Goal: Information Seeking & Learning: Learn about a topic

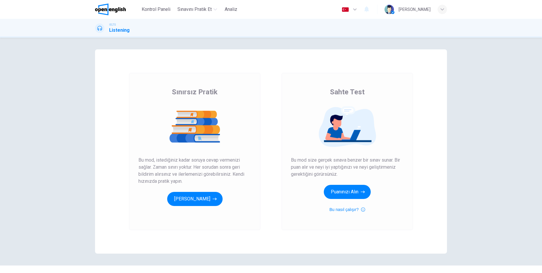
click at [313, 159] on span "Bu mod size gerçek sınava benzer bir sınav sunar. Bir puan alır ve neyi iyi yap…" at bounding box center [347, 166] width 113 height 21
click at [353, 161] on span "Bu mod size gerçek sınava benzer bir sınav sunar. Bir puan alır ve neyi iyi yap…" at bounding box center [347, 166] width 113 height 21
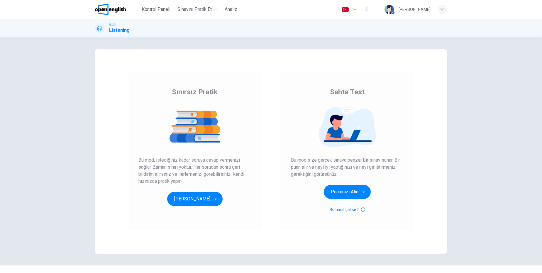
click at [353, 161] on span "Bu mod size gerçek sınava benzer bir sınav sunar. Bir puan alır ve neyi iyi yap…" at bounding box center [347, 166] width 113 height 21
click at [216, 195] on button "[PERSON_NAME]" at bounding box center [194, 199] width 55 height 14
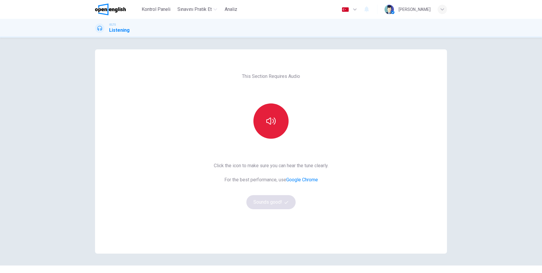
click at [279, 128] on button "button" at bounding box center [271, 120] width 35 height 35
click at [273, 207] on button "Sounds good!" at bounding box center [271, 202] width 49 height 14
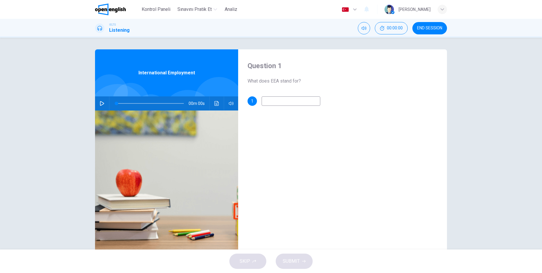
click at [100, 102] on icon "button" at bounding box center [102, 103] width 4 height 5
click at [302, 99] on input at bounding box center [291, 100] width 59 height 9
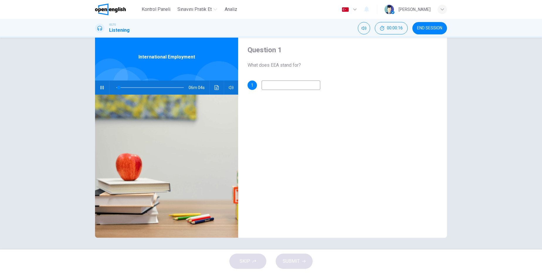
click at [297, 86] on input at bounding box center [291, 84] width 59 height 9
click at [286, 124] on div "Question 1 What does EEA stand for? 1" at bounding box center [342, 135] width 209 height 204
click at [272, 84] on input at bounding box center [291, 84] width 59 height 9
click at [325, 138] on div "Question 1 What does EEA stand for? 1" at bounding box center [342, 135] width 209 height 204
click at [294, 127] on div "Question 1 What does EEA stand for? 1" at bounding box center [342, 135] width 209 height 204
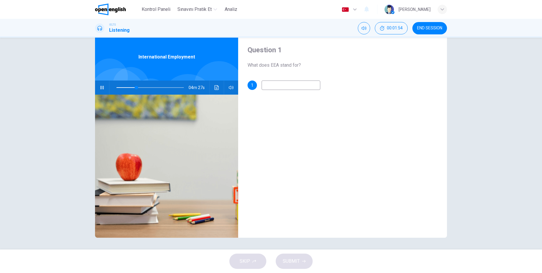
type input "**"
click at [155, 7] on span "Kontrol Paneli" at bounding box center [156, 9] width 29 height 7
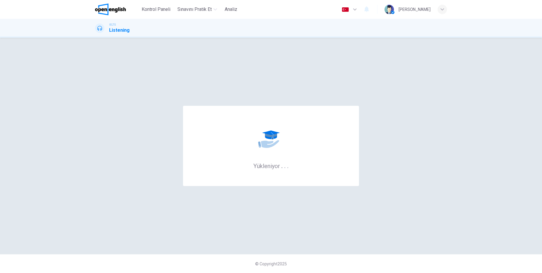
scroll to position [0, 0]
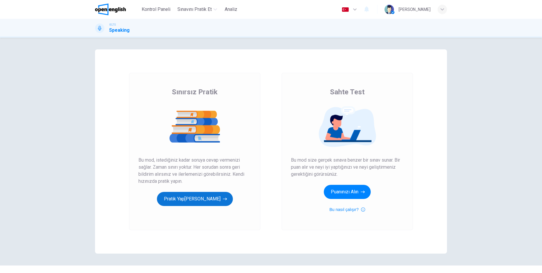
click at [187, 196] on button "Pratik Yap[PERSON_NAME]" at bounding box center [195, 199] width 76 height 14
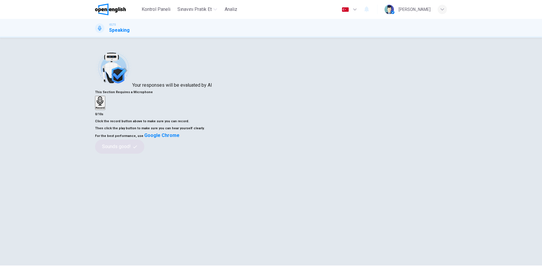
click at [105, 109] on h6 "Record" at bounding box center [100, 107] width 9 height 3
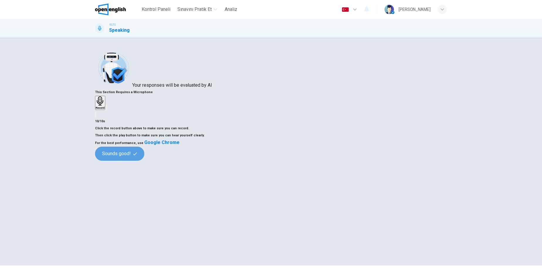
click at [144, 161] on button "Sounds good!" at bounding box center [119, 153] width 49 height 14
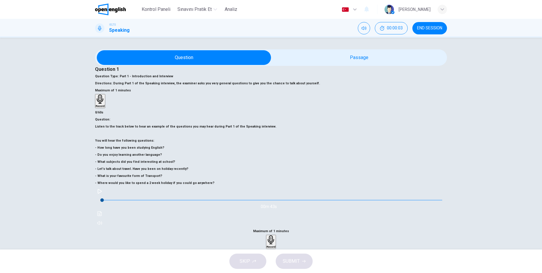
click at [150, 138] on h6 "Listen to the track below to hear an example of the questions you may hear duri…" at bounding box center [271, 154] width 352 height 63
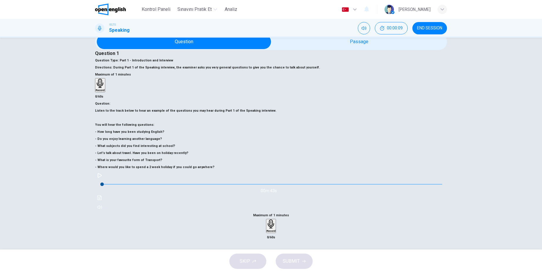
drag, startPoint x: 123, startPoint y: 156, endPoint x: 196, endPoint y: 156, distance: 72.5
click at [196, 156] on h6 "Listen to the track below to hear an example of the questions you may hear duri…" at bounding box center [271, 138] width 352 height 63
click at [141, 166] on h6 "Listen to the track below to hear an example of the questions you may hear duri…" at bounding box center [271, 138] width 352 height 63
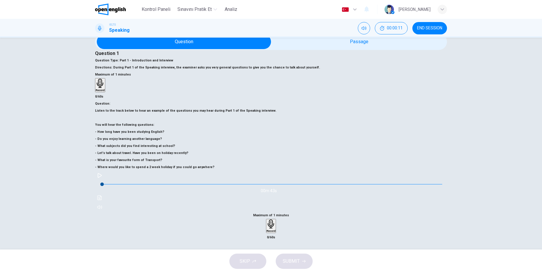
click at [185, 171] on h6 "Listen to the track below to hear an example of the questions you may hear duri…" at bounding box center [271, 138] width 352 height 63
click at [195, 156] on h6 "Listen to the track below to hear an example of the questions you may hear duri…" at bounding box center [271, 138] width 352 height 63
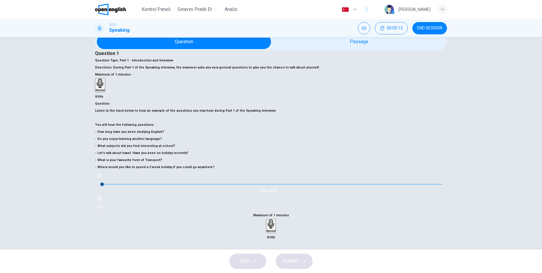
scroll to position [0, 0]
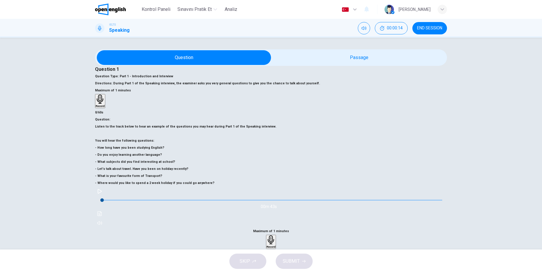
click at [284, 85] on span "During Part 1 of the Speaking interview, the examiner asks you very general que…" at bounding box center [216, 83] width 207 height 4
drag, startPoint x: 122, startPoint y: 76, endPoint x: 202, endPoint y: 88, distance: 80.2
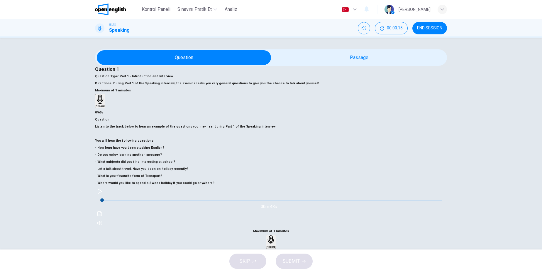
click at [201, 87] on div "Question 1 Question Type : Part 1 - Introduction and Interview Directions : Dur…" at bounding box center [271, 76] width 352 height 21
click at [202, 87] on div "Question Type : Part 1 - Introduction and Interview Directions : During Part 1 …" at bounding box center [271, 80] width 352 height 14
click at [173, 78] on span "Part 1 - Introduction and Interview" at bounding box center [146, 76] width 55 height 4
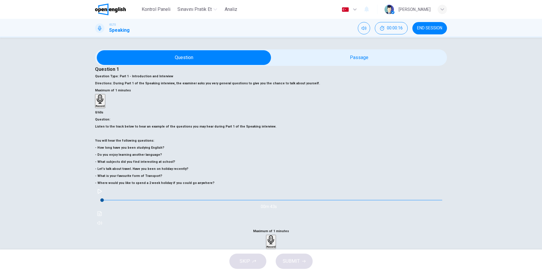
click at [173, 78] on span "Part 1 - Introduction and Interview" at bounding box center [146, 76] width 55 height 4
click at [165, 85] on span "During Part 1 of the Speaking interview, the examiner asks you very general que…" at bounding box center [216, 83] width 207 height 4
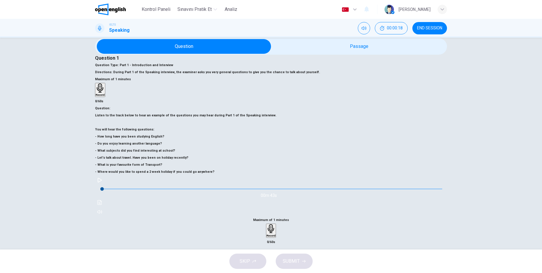
scroll to position [16, 0]
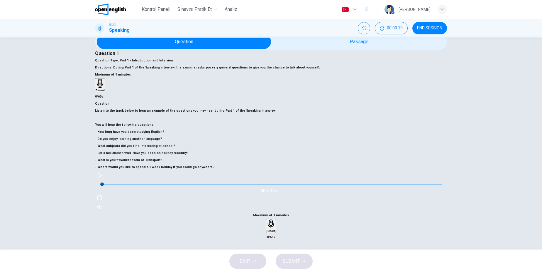
click at [104, 180] on button "button" at bounding box center [99, 175] width 9 height 9
type input "*"
click at [166, 171] on h6 "Listen to the track below to hear an example of the questions you may hear duri…" at bounding box center [271, 138] width 352 height 63
click at [276, 229] on h6 "Record" at bounding box center [271, 230] width 9 height 3
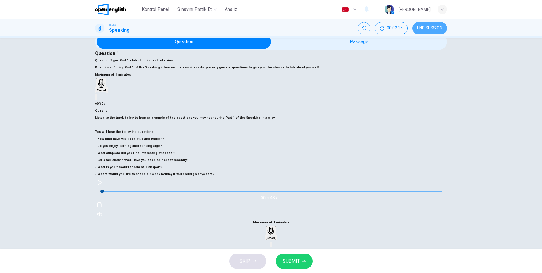
click at [426, 28] on span "END SESSION" at bounding box center [429, 28] width 25 height 5
click at [300, 264] on button "SUBMIT" at bounding box center [294, 260] width 37 height 15
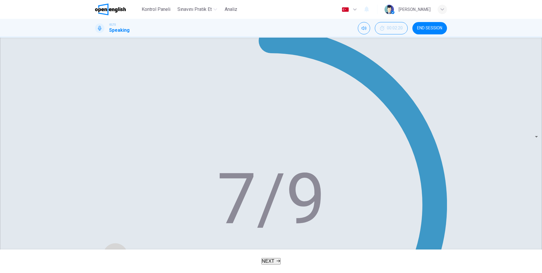
scroll to position [77, 0]
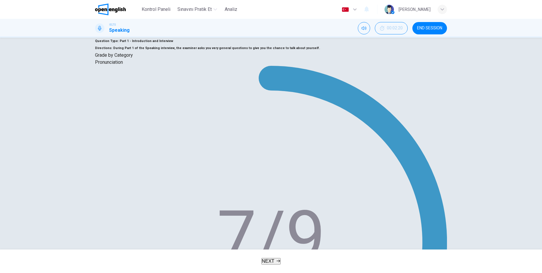
scroll to position [54, 0]
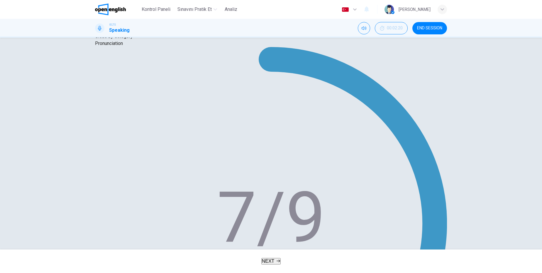
drag, startPoint x: 312, startPoint y: 164, endPoint x: 367, endPoint y: 167, distance: 55.8
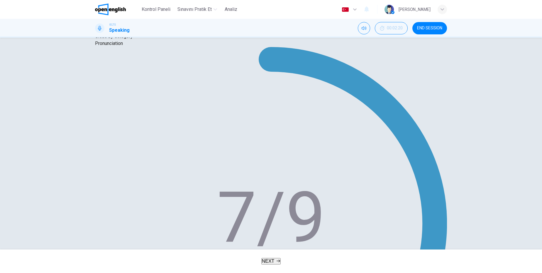
drag, startPoint x: 331, startPoint y: 151, endPoint x: 350, endPoint y: 154, distance: 19.4
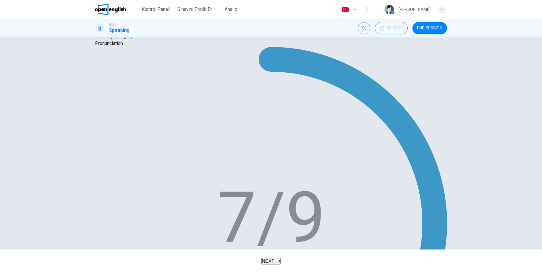
drag, startPoint x: 350, startPoint y: 154, endPoint x: 353, endPoint y: 154, distance: 3.5
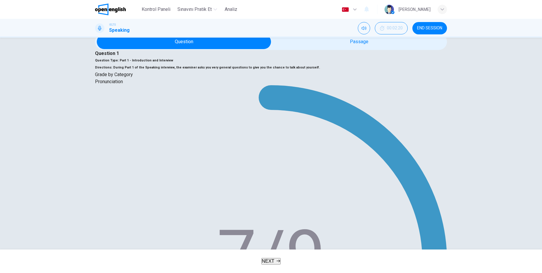
scroll to position [0, 0]
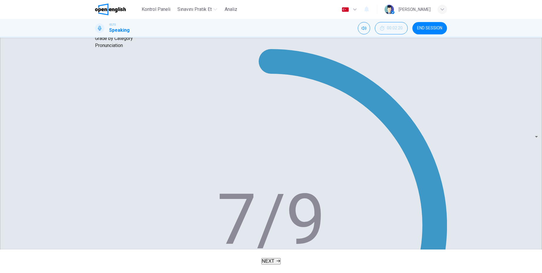
scroll to position [77, 0]
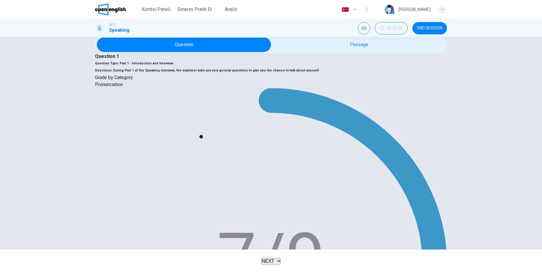
scroll to position [16, 0]
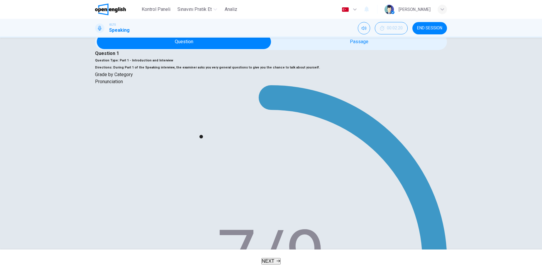
type input "**"
click at [277, 264] on button "NEXT" at bounding box center [272, 261] width 20 height 6
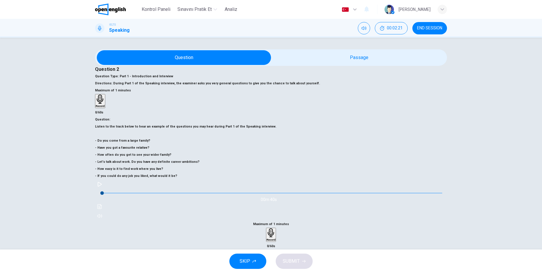
drag, startPoint x: 140, startPoint y: 159, endPoint x: 206, endPoint y: 168, distance: 66.3
click at [206, 168] on h6 "Listen to the track below to hear an example of the questions you may hear duri…" at bounding box center [271, 151] width 352 height 56
click at [207, 168] on h6 "Listen to the track below to hear an example of the questions you may hear duri…" at bounding box center [271, 151] width 352 height 56
